Goal: Check status

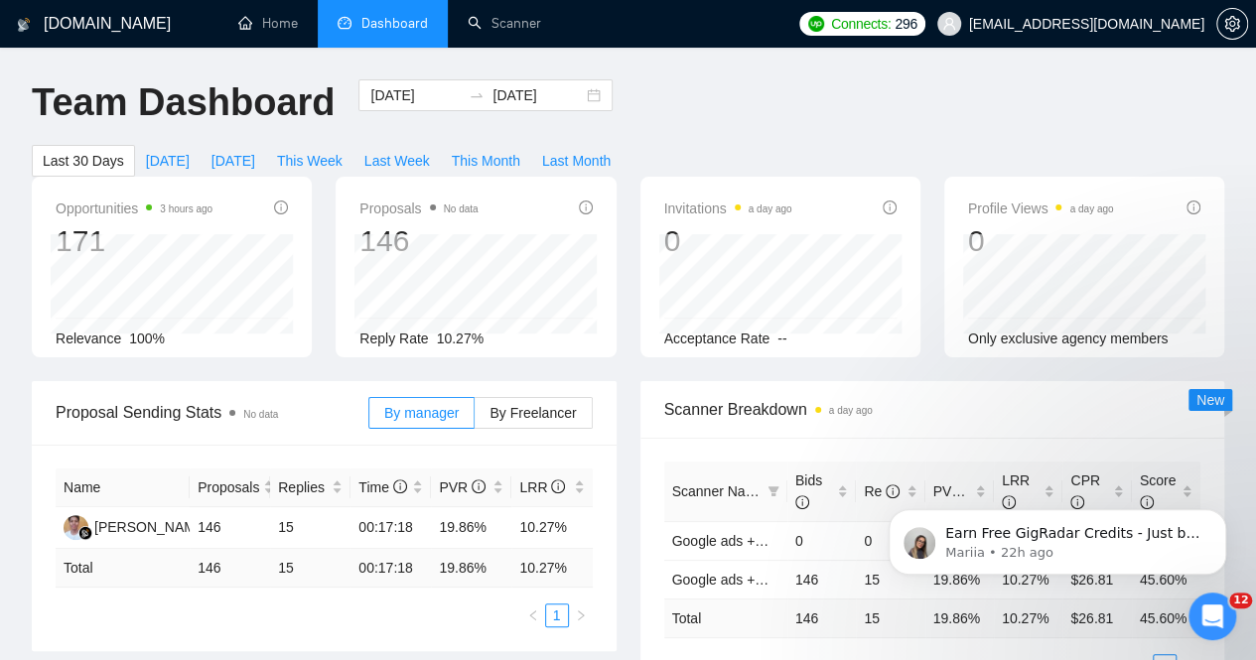
click at [190, 150] on span "[DATE]" at bounding box center [168, 161] width 44 height 22
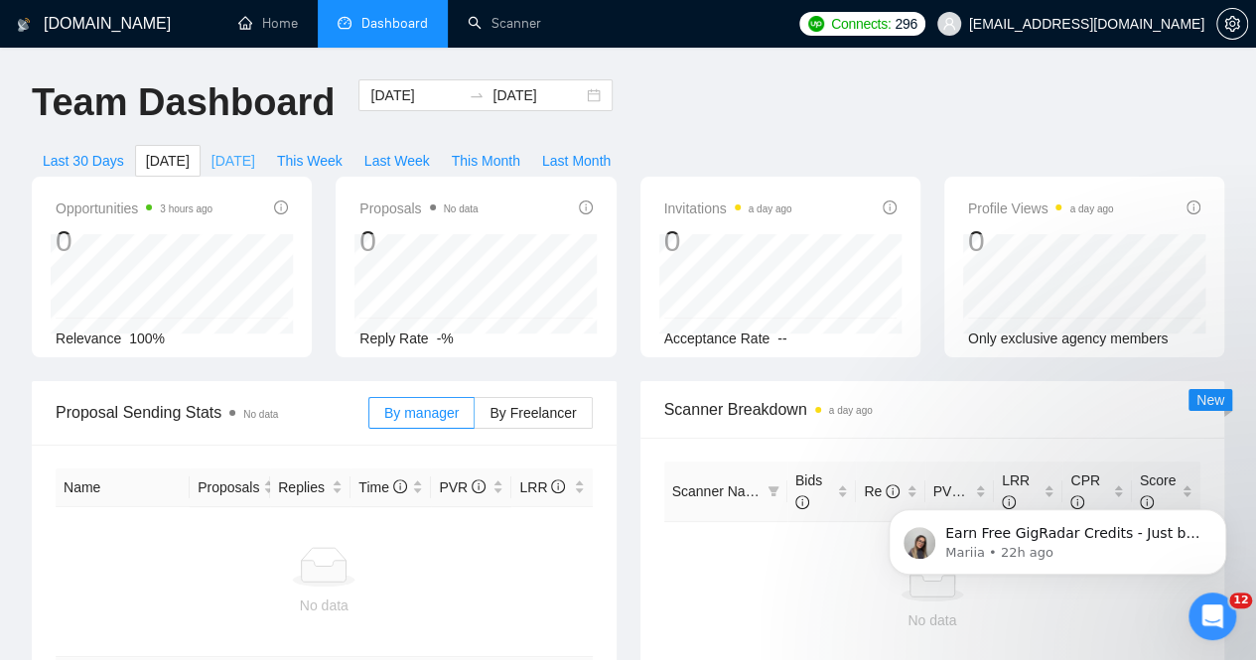
click at [255, 150] on span "[DATE]" at bounding box center [233, 161] width 44 height 22
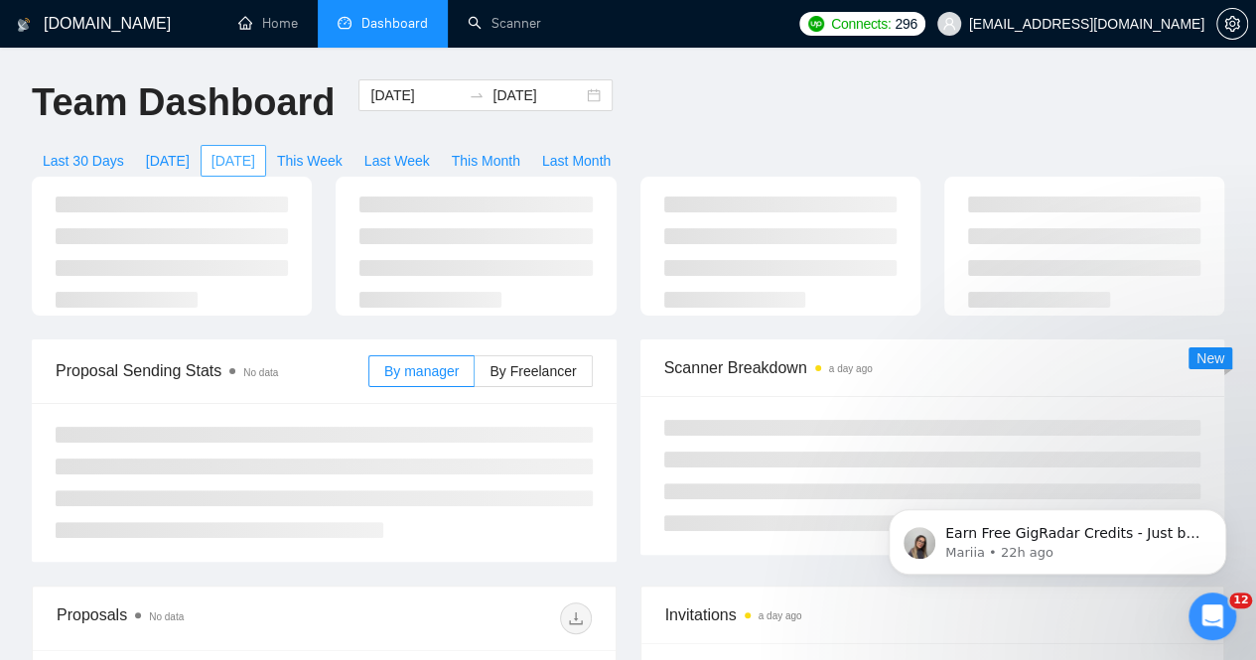
type input "[DATE]"
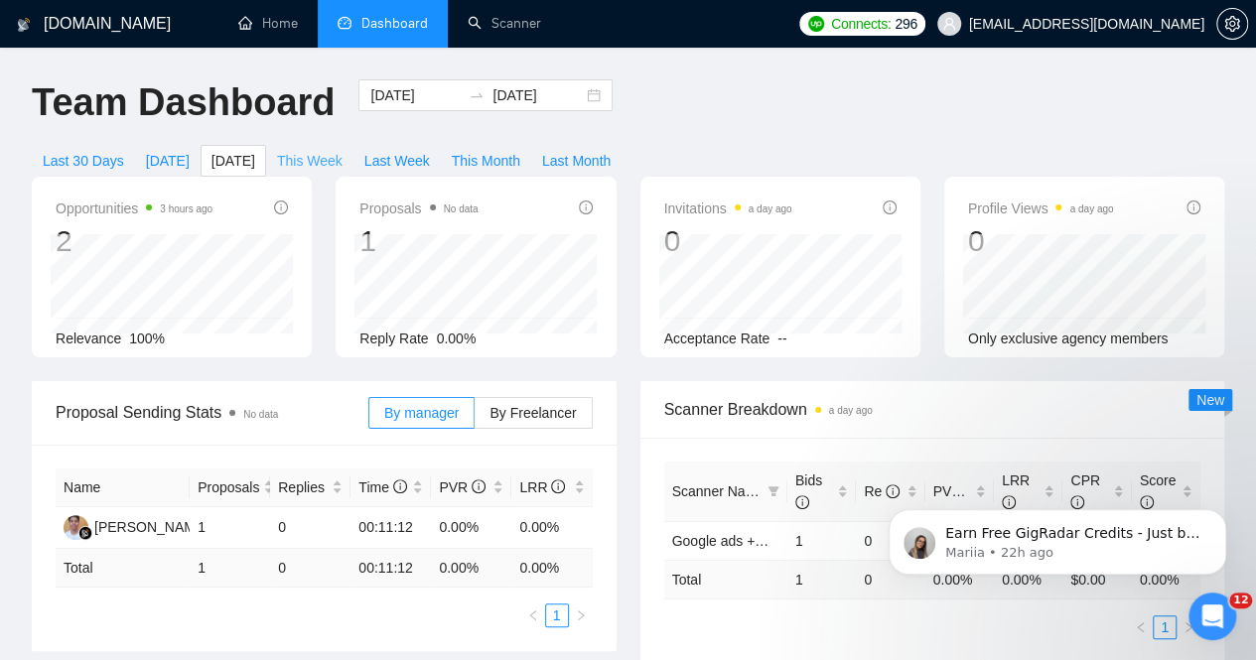
click at [343, 150] on span "This Week" at bounding box center [310, 161] width 66 height 22
type input "[DATE]"
click at [430, 150] on span "Last Week" at bounding box center [397, 161] width 66 height 22
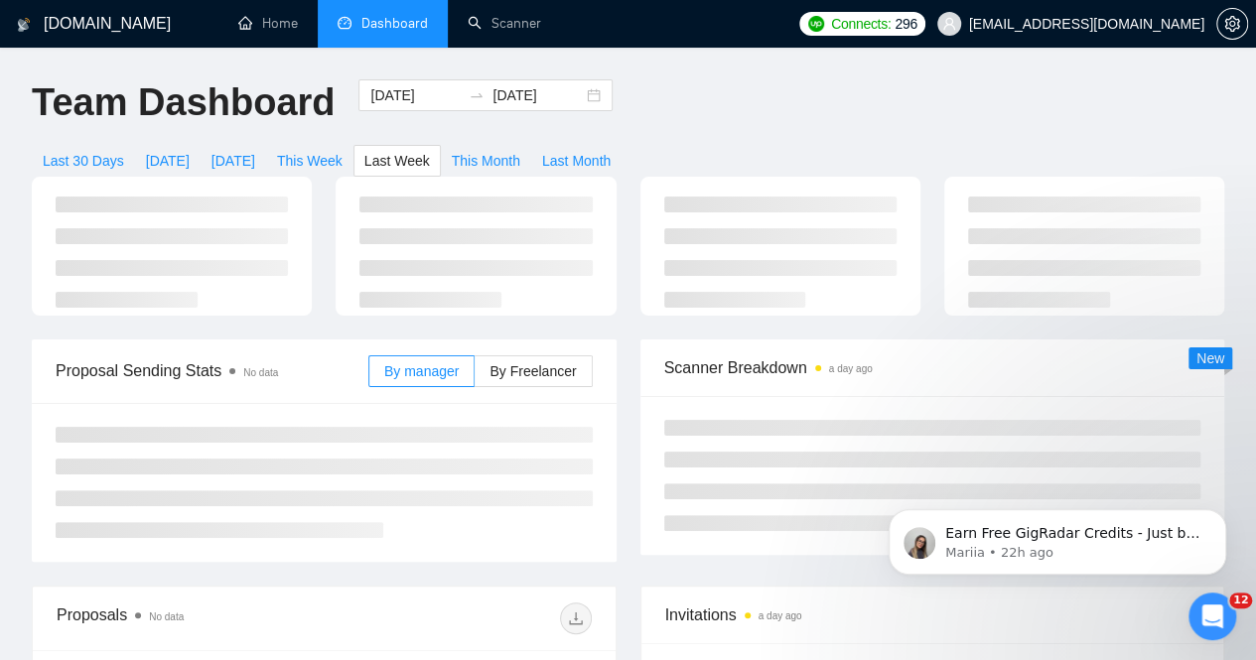
type input "[DATE]"
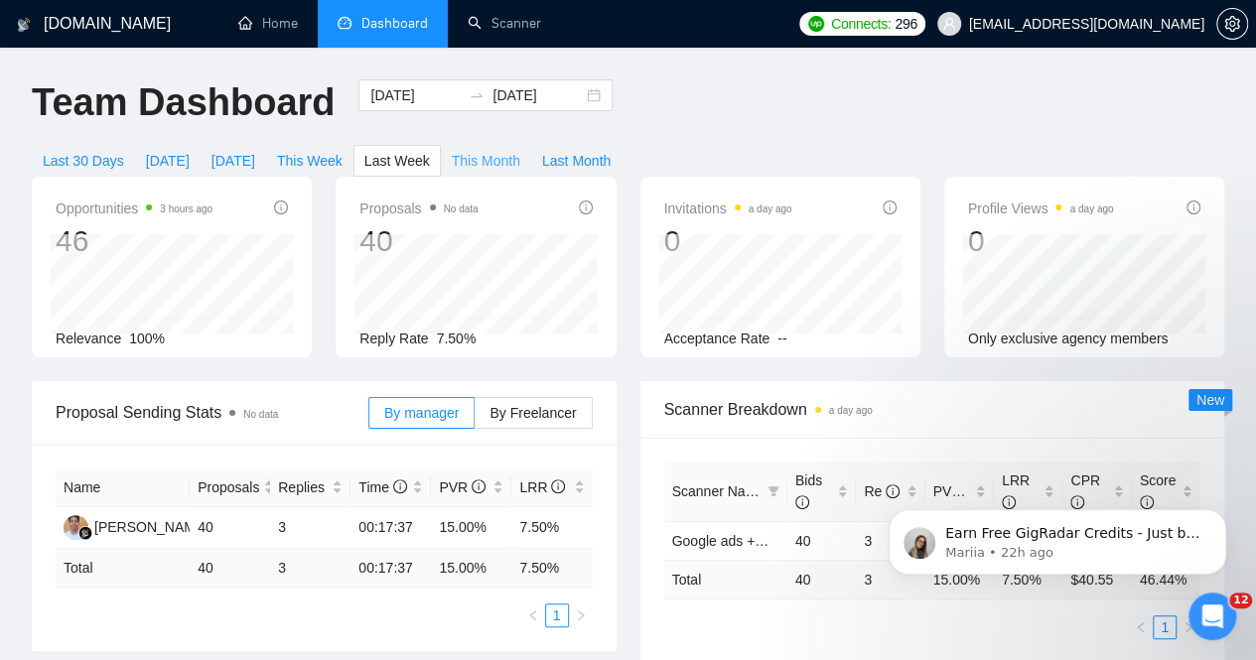
click at [520, 150] on span "This Month" at bounding box center [486, 161] width 69 height 22
type input "[DATE]"
